Goal: Task Accomplishment & Management: Use online tool/utility

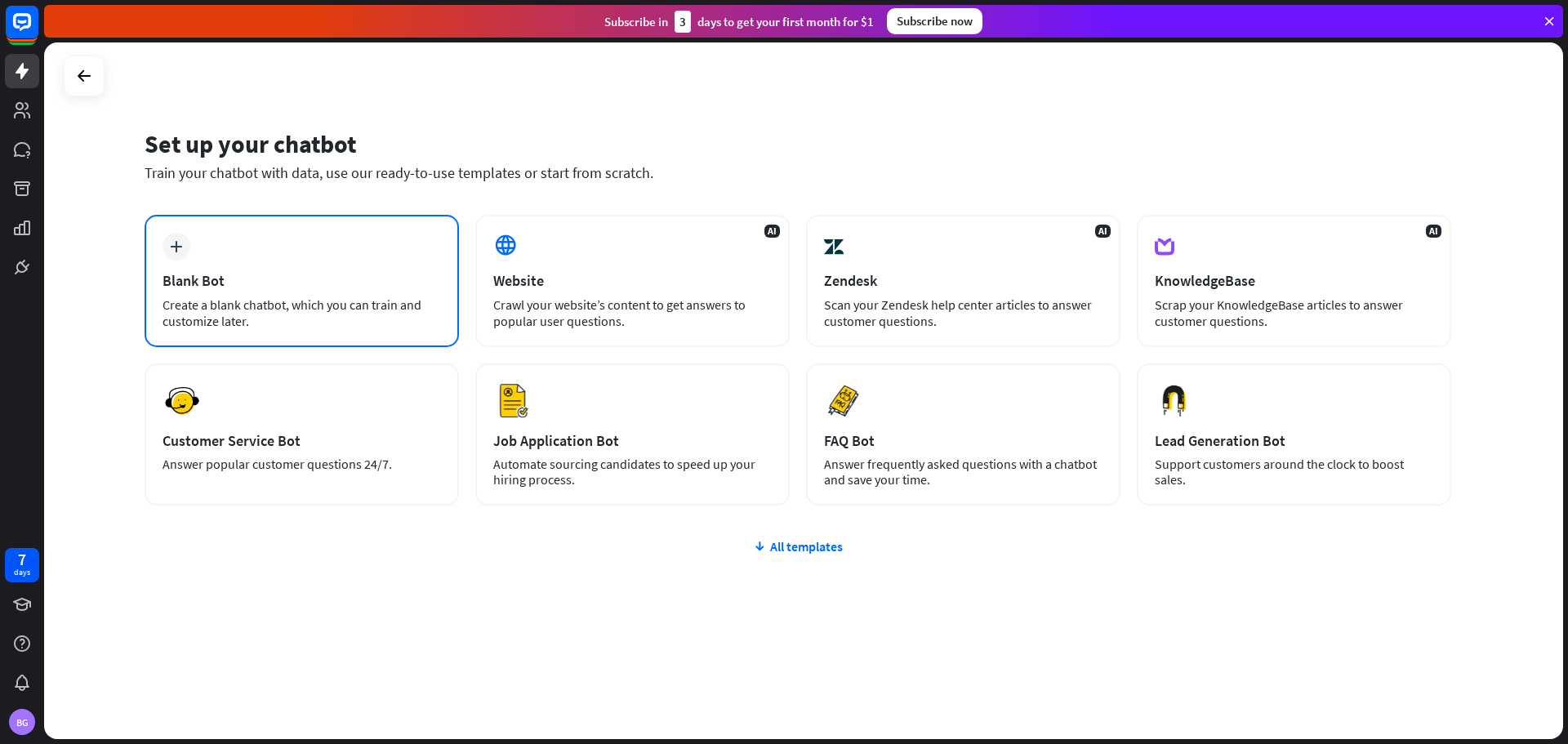
click at [298, 319] on div "Create a blank chatbot, which you can train and customize later." at bounding box center [302, 313] width 279 height 33
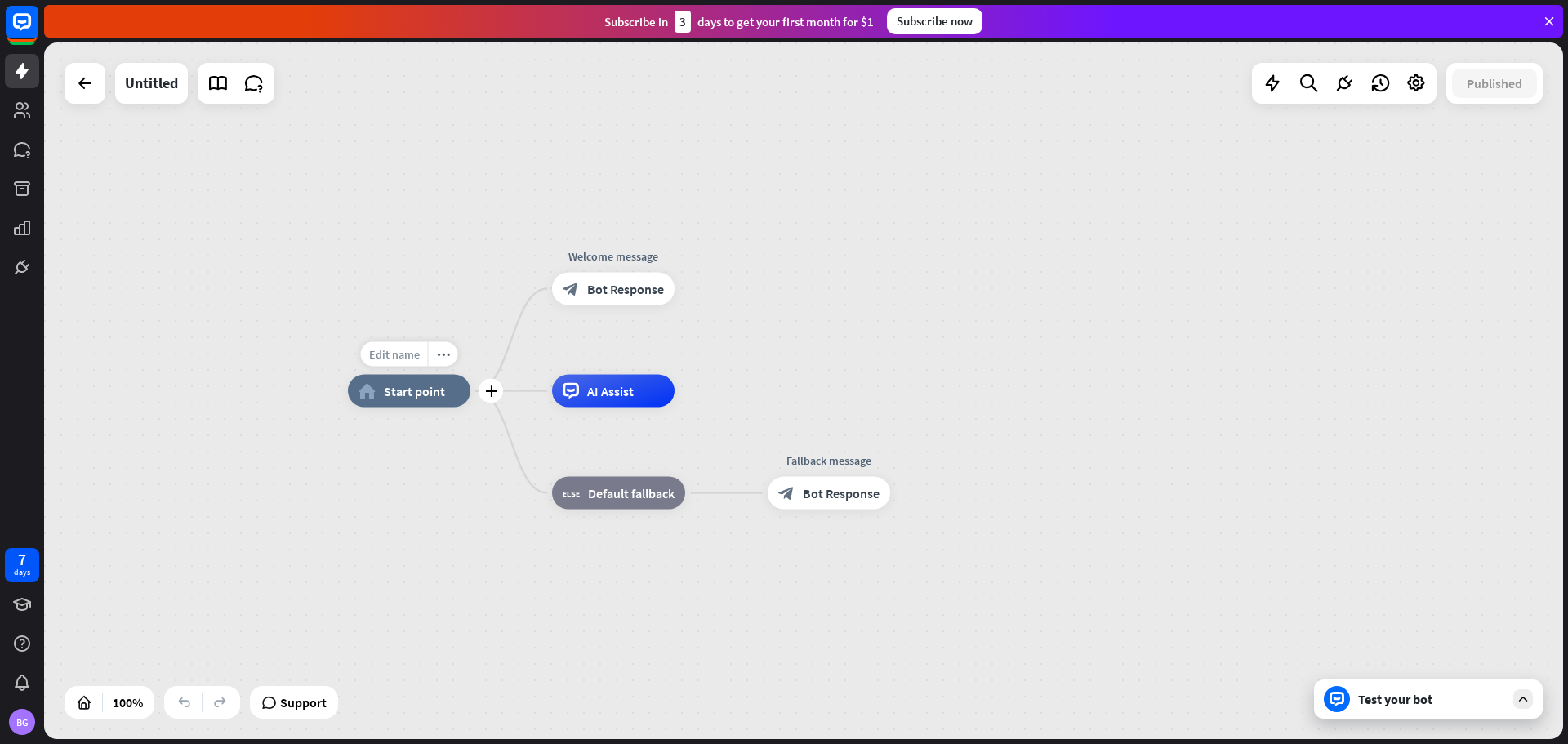
click at [392, 355] on span "Edit name" at bounding box center [394, 354] width 51 height 15
click at [417, 398] on span "Start point" at bounding box center [414, 392] width 61 height 16
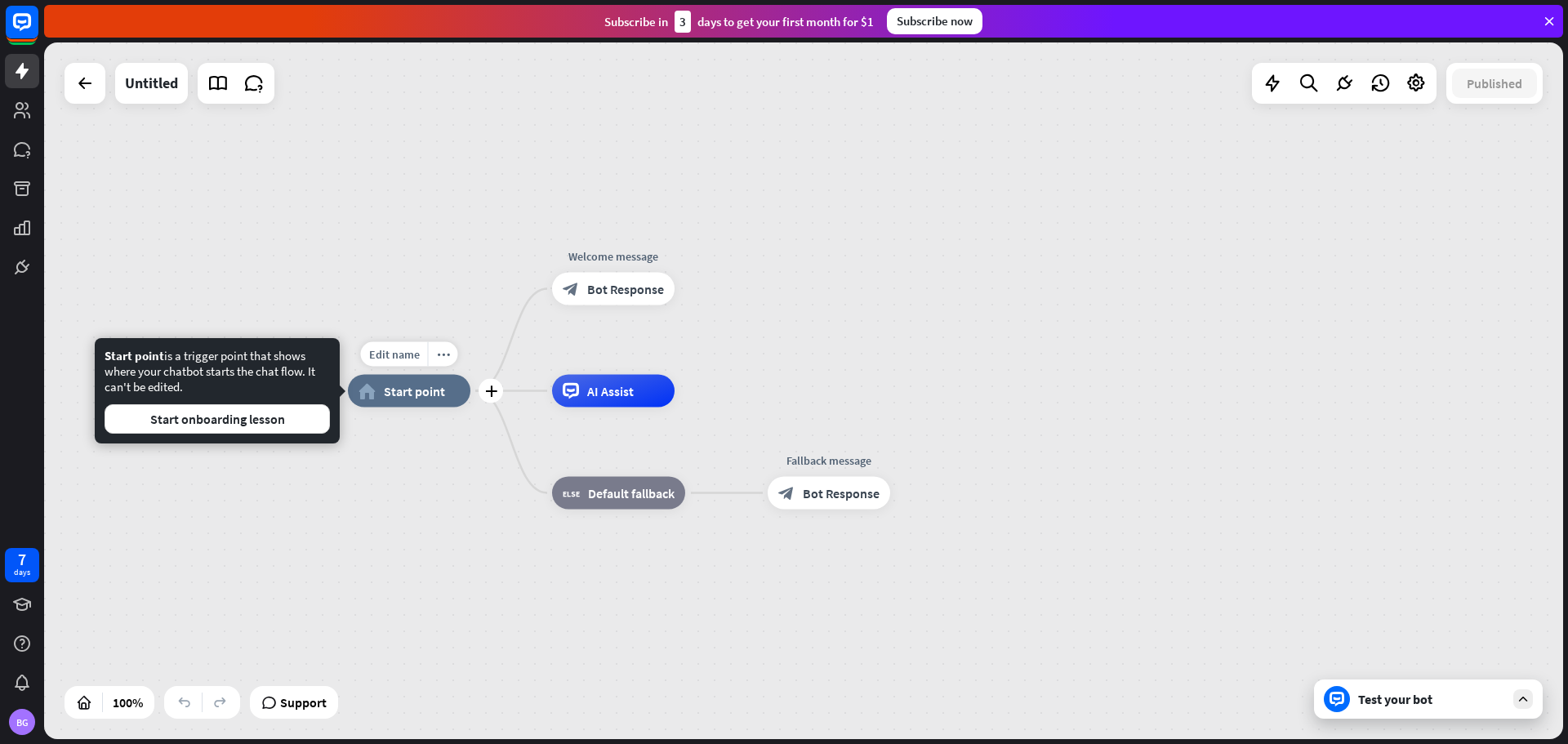
click at [426, 401] on div "home_2 Start point" at bounding box center [409, 392] width 123 height 33
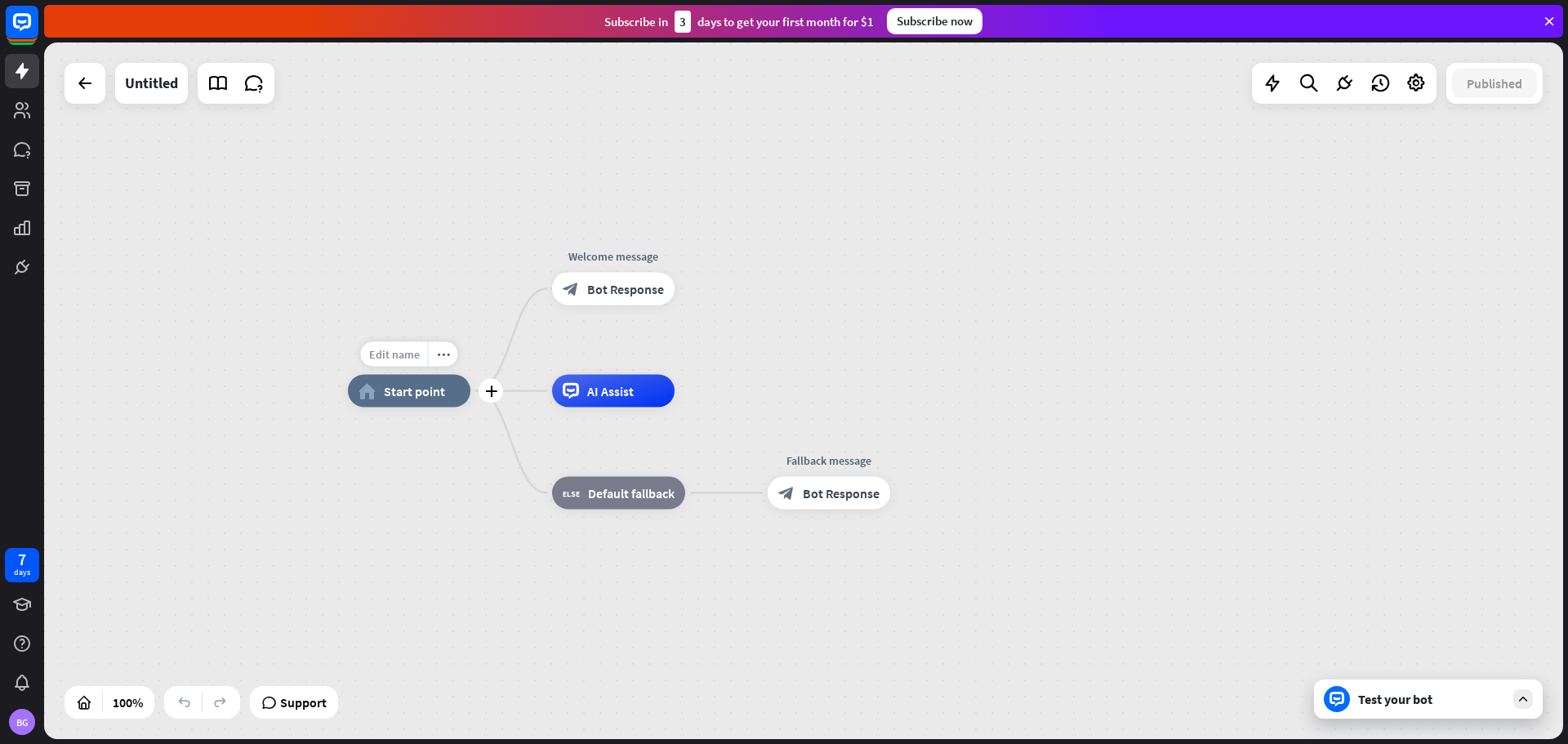
click at [423, 344] on div "Edit name" at bounding box center [395, 354] width 67 height 25
type input "*"
type input "*********"
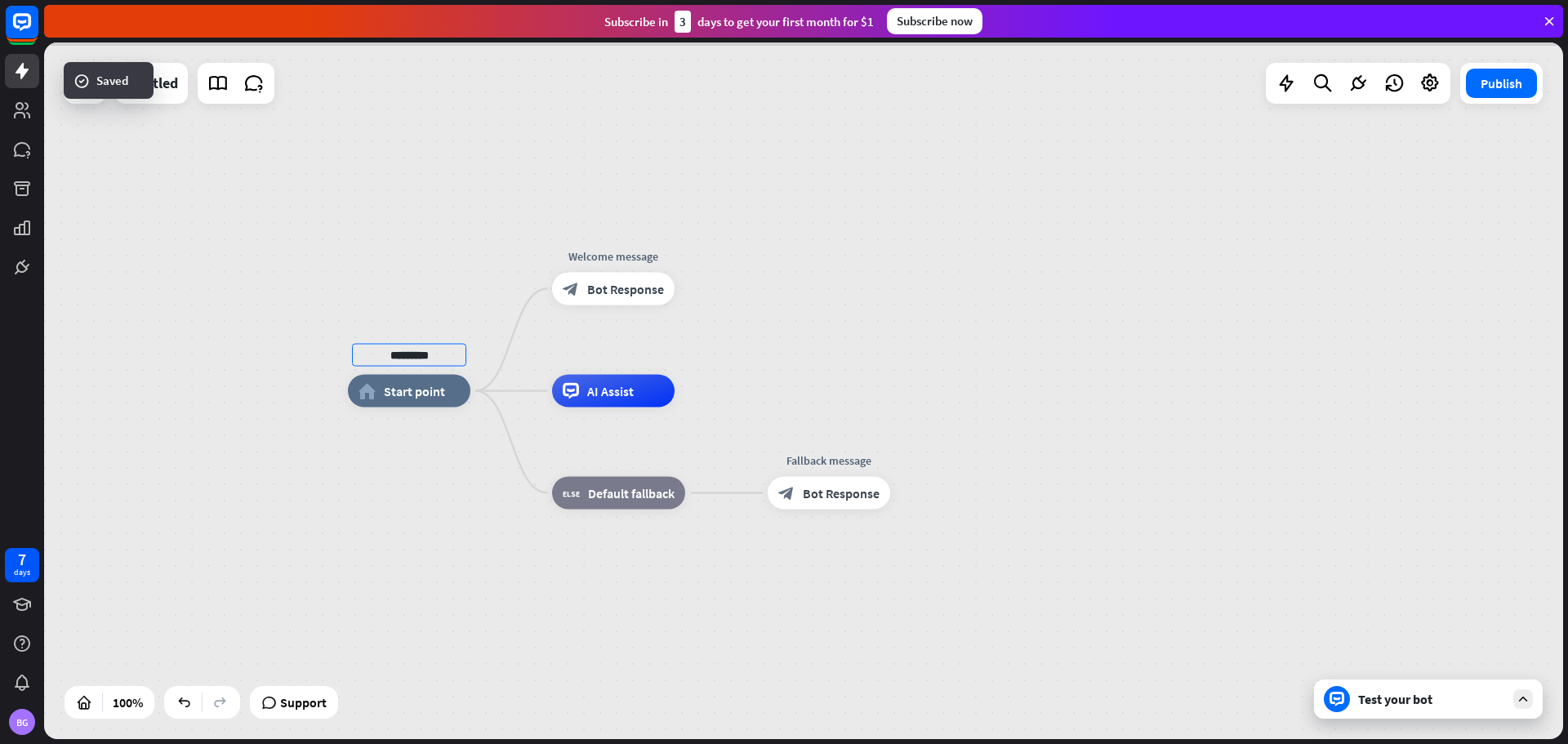
click at [441, 406] on div "********* [PERSON_NAME] home_2 Start point Welcome message block_bot_response B…" at bounding box center [803, 391] width 1520 height 697
click at [413, 375] on div "Edit name more_horiz plus home_2 Start point" at bounding box center [409, 392] width 123 height 33
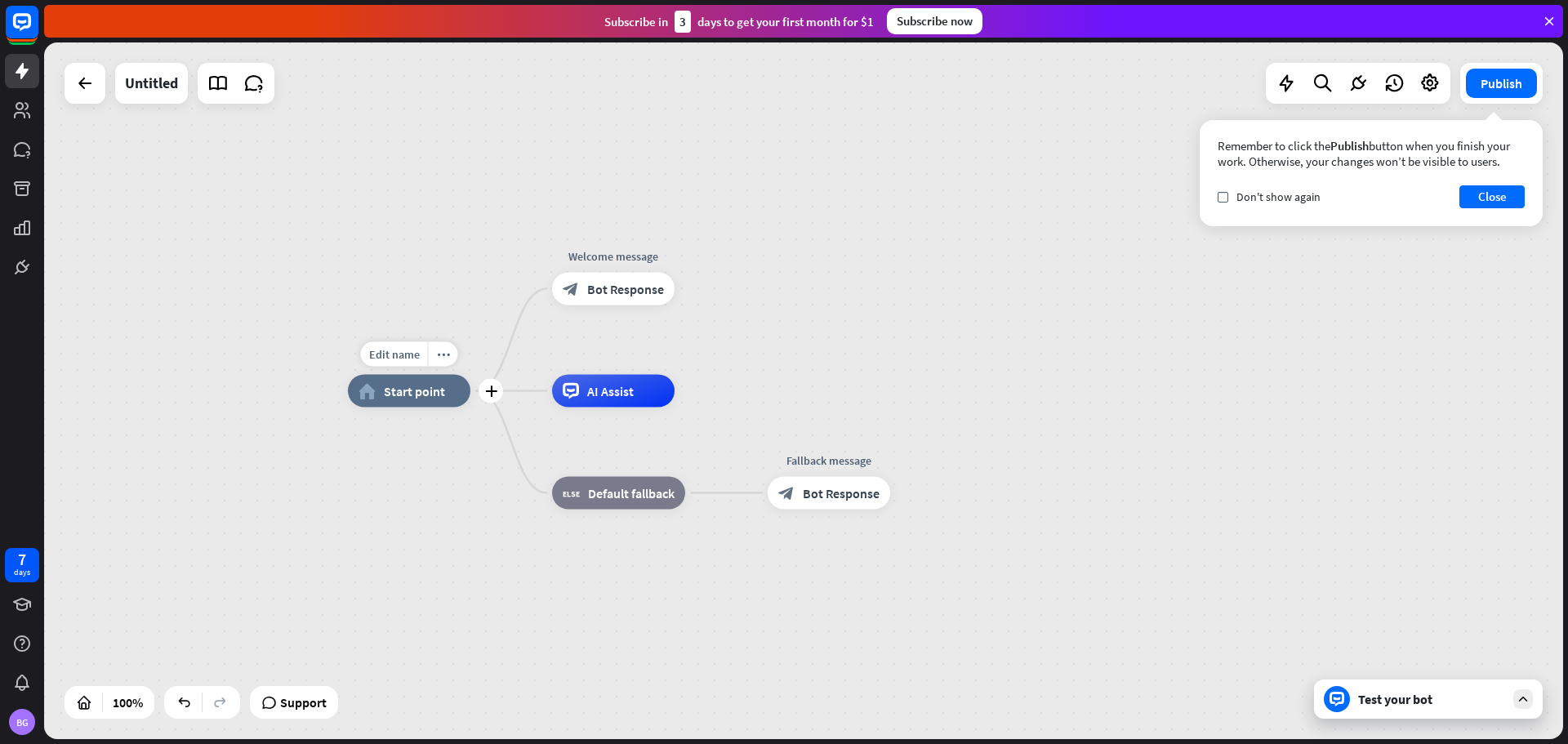
click at [426, 393] on span "Start point" at bounding box center [414, 392] width 61 height 16
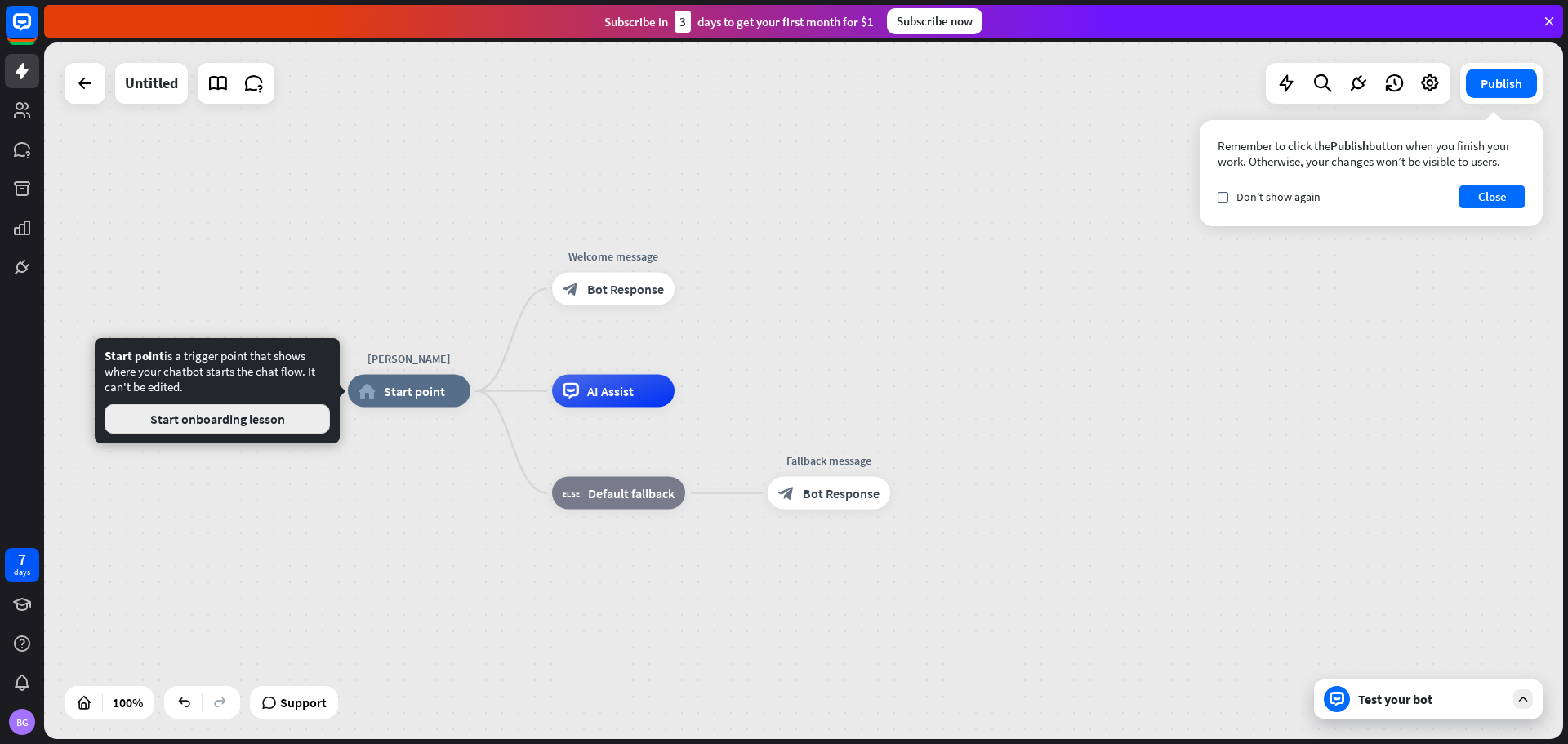
click at [260, 420] on button "Start onboarding lesson" at bounding box center [218, 419] width 226 height 29
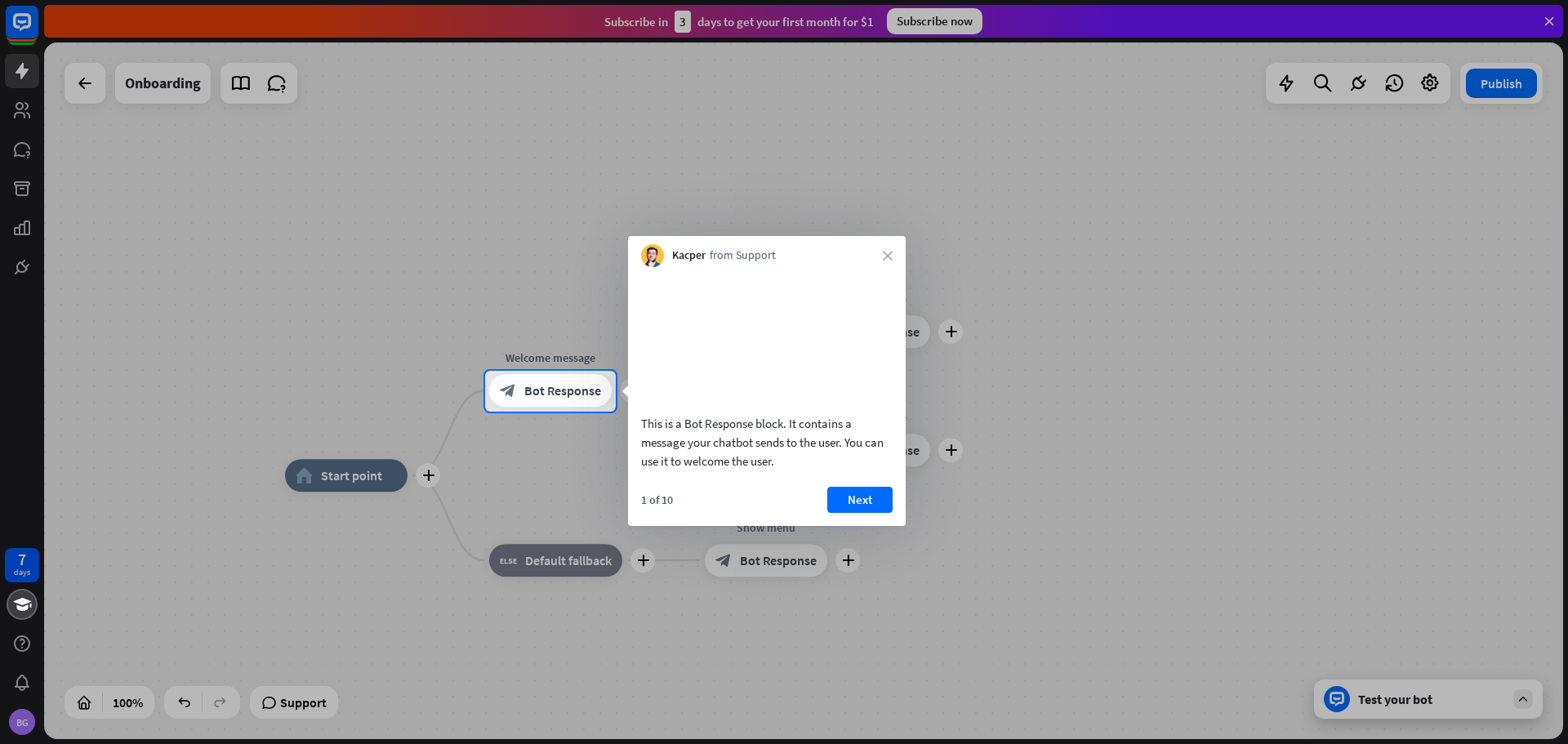
click at [895, 249] on div "Kacper from Support close" at bounding box center [767, 251] width 278 height 31
click at [888, 251] on icon "close" at bounding box center [888, 255] width 10 height 10
